Goal: Task Accomplishment & Management: Manage account settings

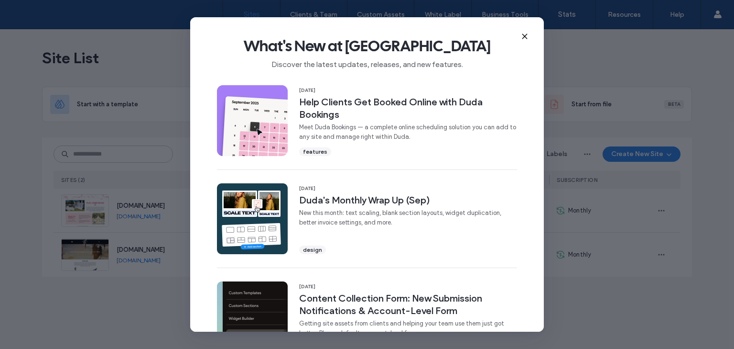
click at [522, 38] on icon at bounding box center [525, 37] width 8 height 8
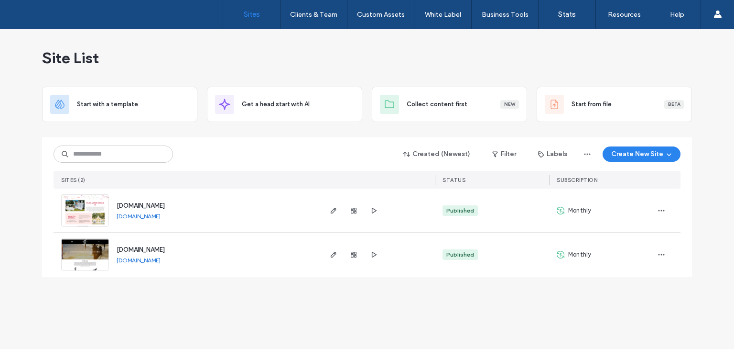
click at [165, 207] on span "[DOMAIN_NAME]" at bounding box center [141, 205] width 48 height 7
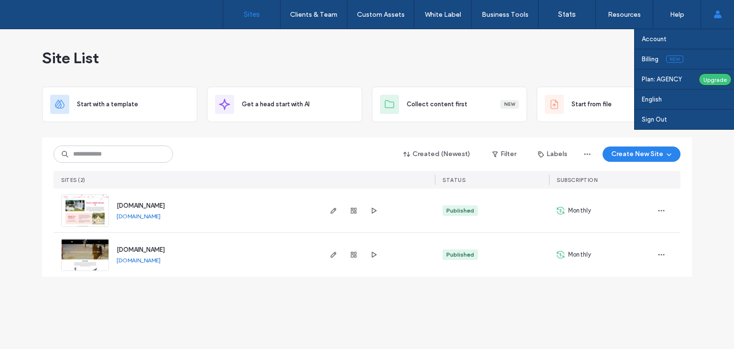
click at [714, 14] on icon at bounding box center [718, 15] width 8 height 8
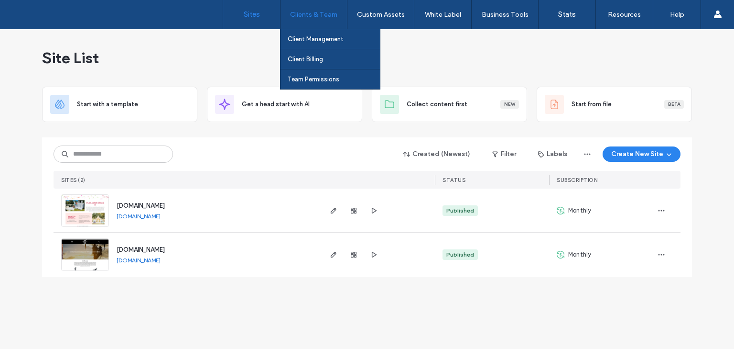
click at [319, 19] on div "Clients & Team" at bounding box center [314, 14] width 66 height 29
click at [340, 34] on link "Client Management" at bounding box center [334, 39] width 92 height 20
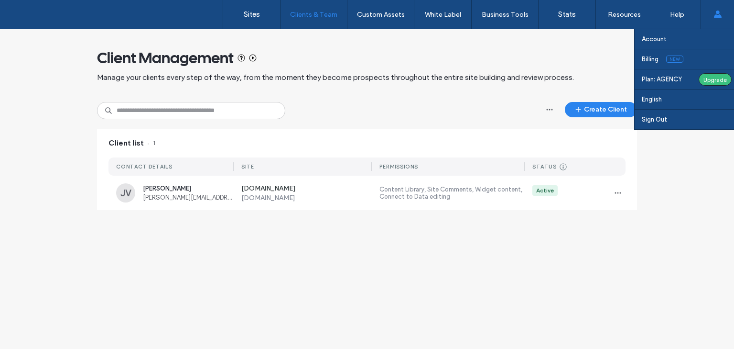
click at [720, 20] on span at bounding box center [718, 14] width 8 height 29
click at [660, 120] on label "Sign Out" at bounding box center [654, 119] width 25 height 7
